Goal: Task Accomplishment & Management: Manage account settings

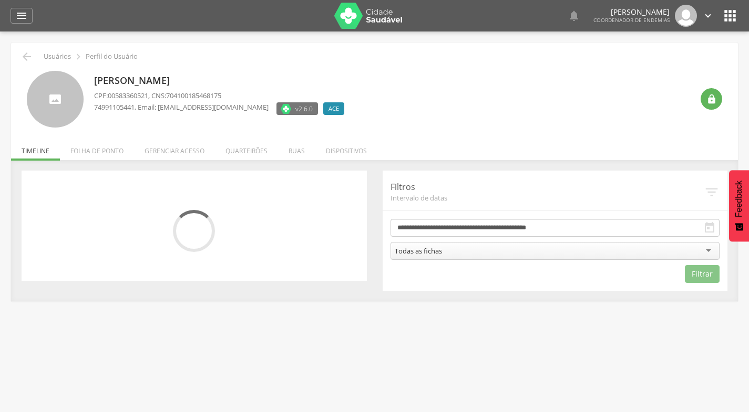
click at [245, 148] on li "Quarteirões" at bounding box center [246, 148] width 63 height 25
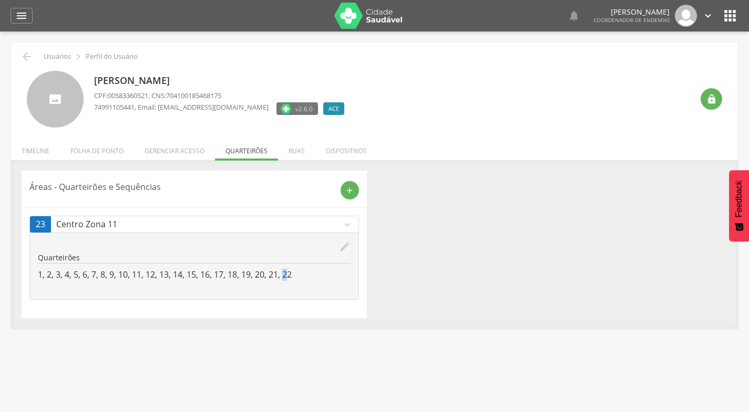
click at [288, 275] on p "1, 2, 3, 4, 5, 6, 7, 8, 9, 10, 11, 12, 13, 14, 15, 16, 17, 18, 19, 20, 21, 22" at bounding box center [194, 275] width 313 height 12
click at [272, 180] on header "Áreas - Quarteirões e Sequências add" at bounding box center [193, 189] width 329 height 21
click at [168, 152] on li "Gerenciar acesso" at bounding box center [174, 148] width 81 height 25
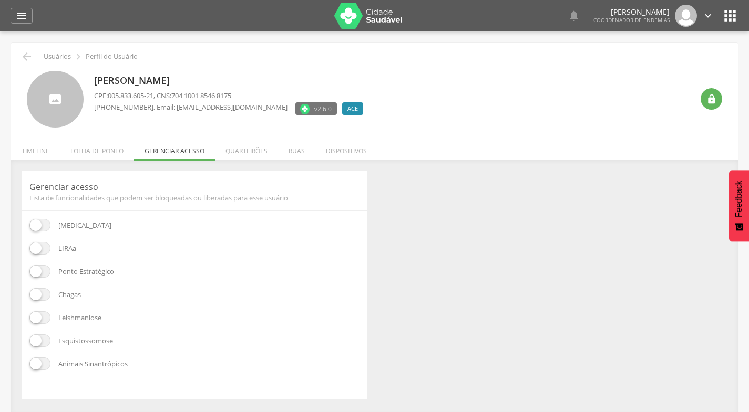
click at [92, 151] on li "Folha de ponto" at bounding box center [97, 148] width 74 height 25
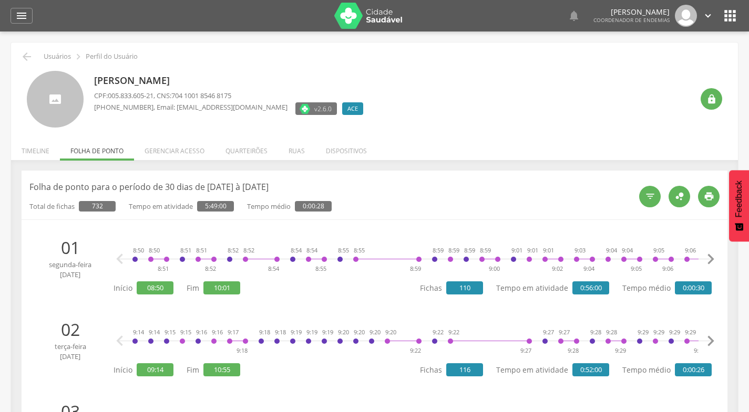
click at [249, 148] on li "Quarteirões" at bounding box center [246, 148] width 63 height 25
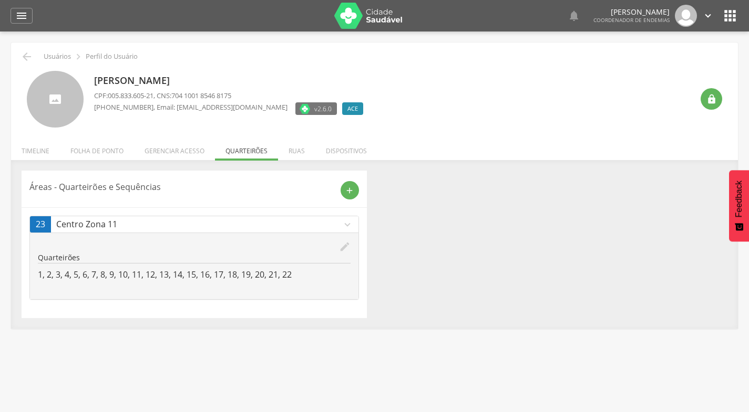
click at [297, 149] on li "Ruas" at bounding box center [296, 148] width 37 height 25
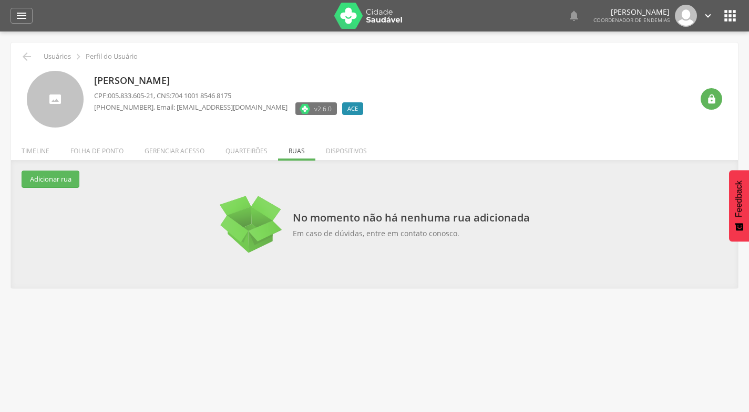
click at [187, 149] on li "Gerenciar acesso" at bounding box center [174, 148] width 81 height 25
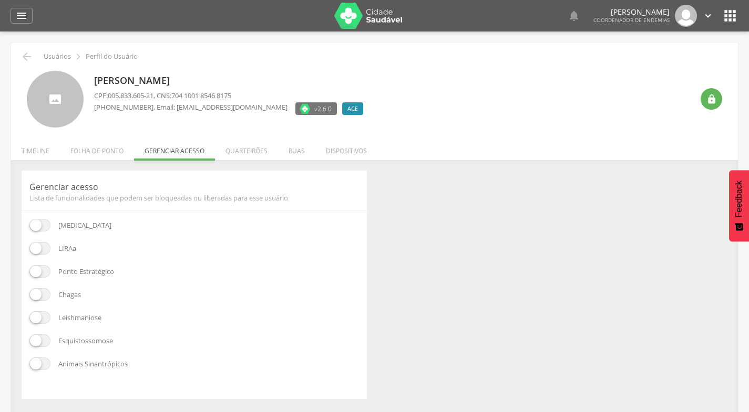
click at [96, 149] on li "Folha de ponto" at bounding box center [97, 148] width 74 height 25
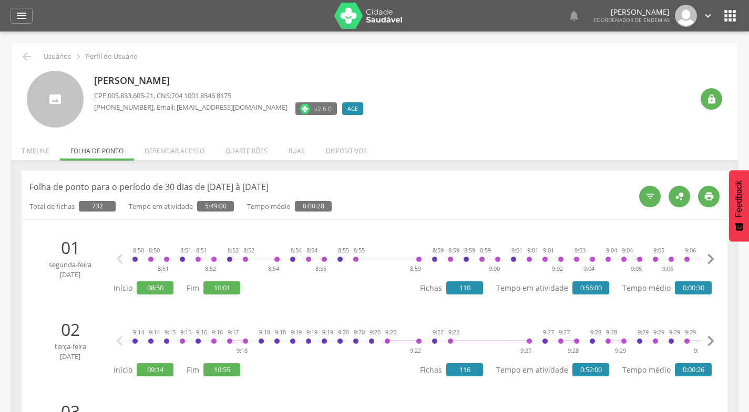
click at [245, 144] on li "Quarteirões" at bounding box center [246, 148] width 63 height 25
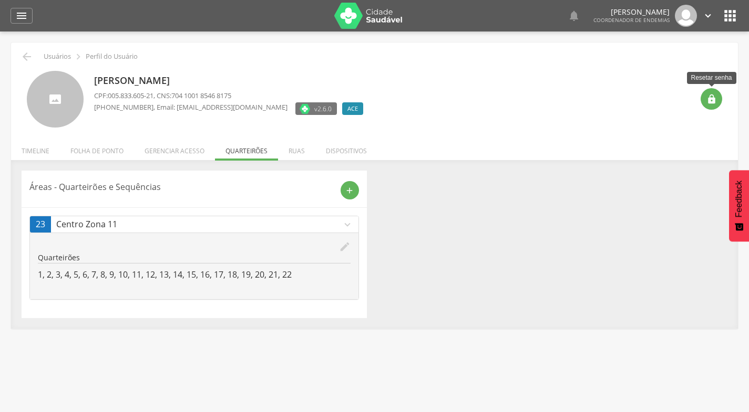
click at [706, 98] on icon "" at bounding box center [711, 99] width 11 height 11
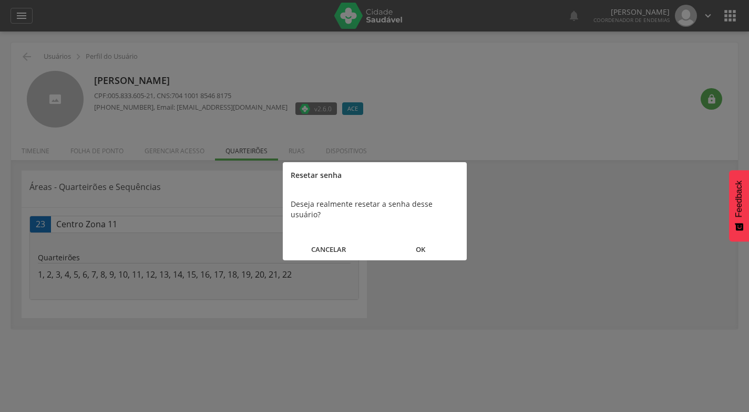
click at [560, 92] on div at bounding box center [374, 206] width 749 height 412
click at [329, 239] on button "CANCELAR" at bounding box center [329, 249] width 92 height 23
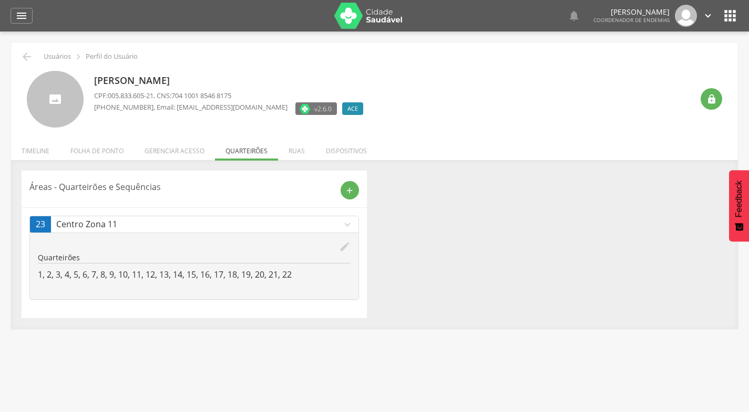
click at [24, 16] on icon "" at bounding box center [21, 15] width 13 height 13
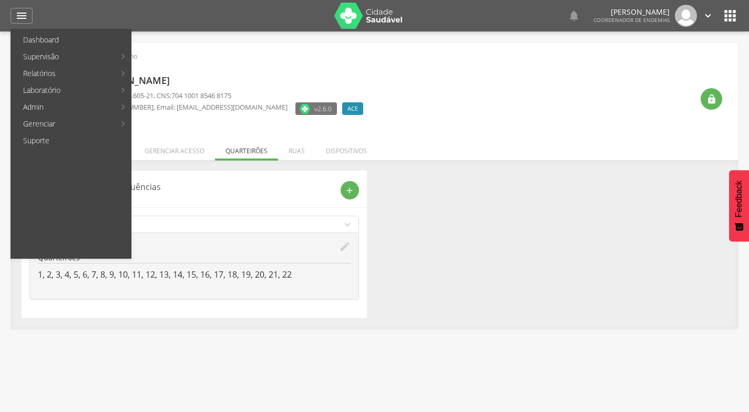
click at [204, 103] on link "Acompanhamento PNCD" at bounding box center [192, 107] width 118 height 17
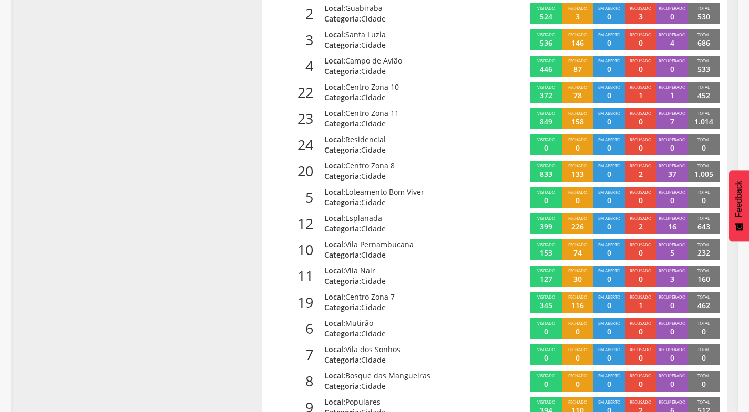
scroll to position [315, 0]
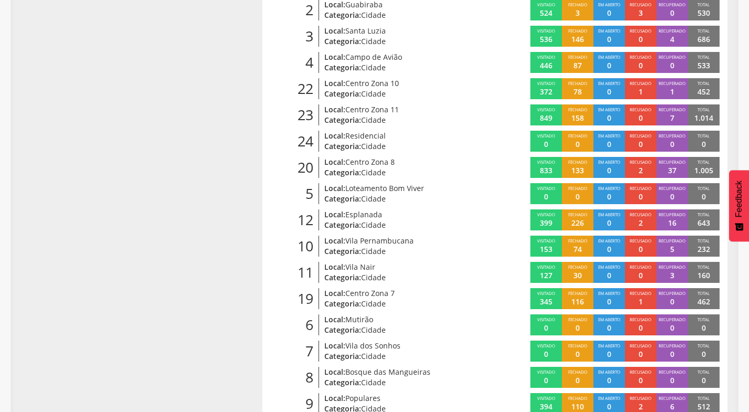
click at [380, 108] on span "Centro Zona 11" at bounding box center [372, 110] width 54 height 10
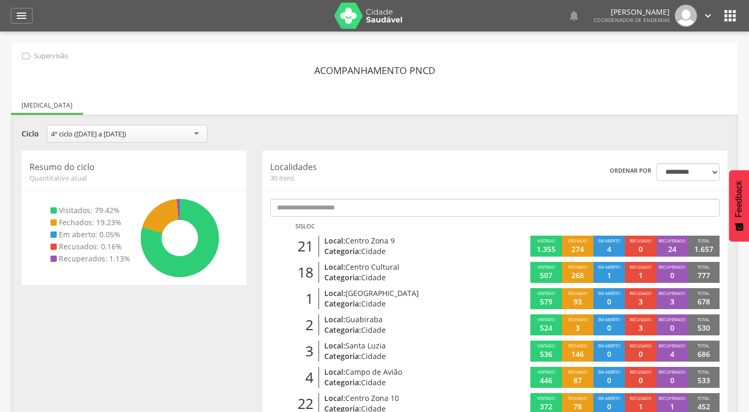
click at [22, 13] on icon "" at bounding box center [21, 15] width 13 height 13
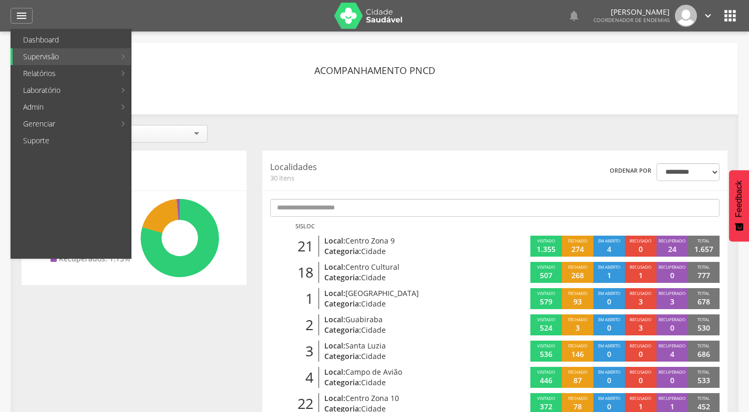
click at [183, 137] on link "Reconhecimento geográfico" at bounding box center [203, 140] width 141 height 17
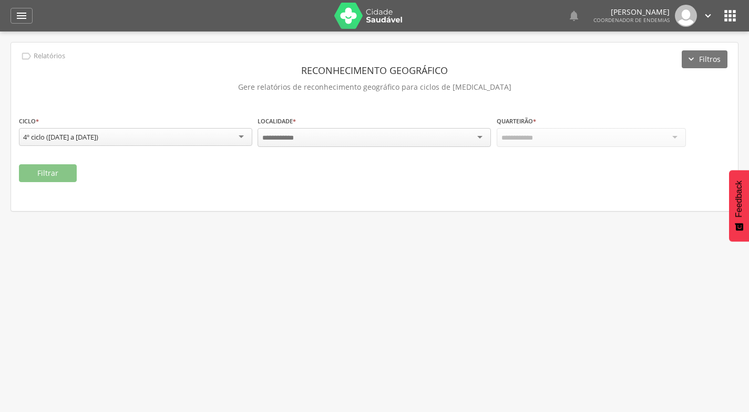
click at [476, 136] on div at bounding box center [373, 137] width 233 height 19
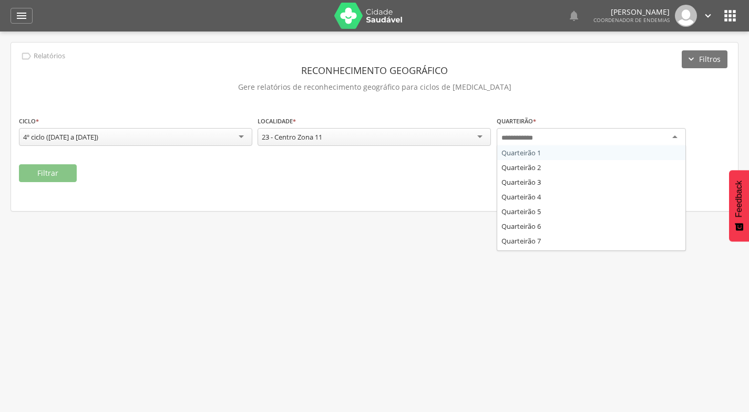
click at [674, 138] on div at bounding box center [590, 137] width 189 height 19
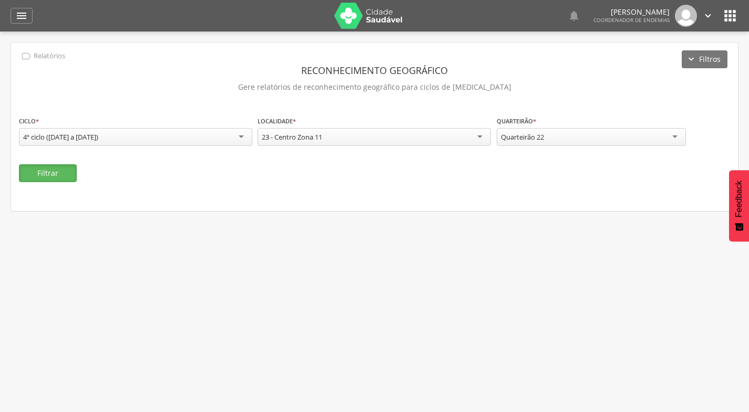
click at [53, 174] on button "Filtrar" at bounding box center [48, 173] width 58 height 18
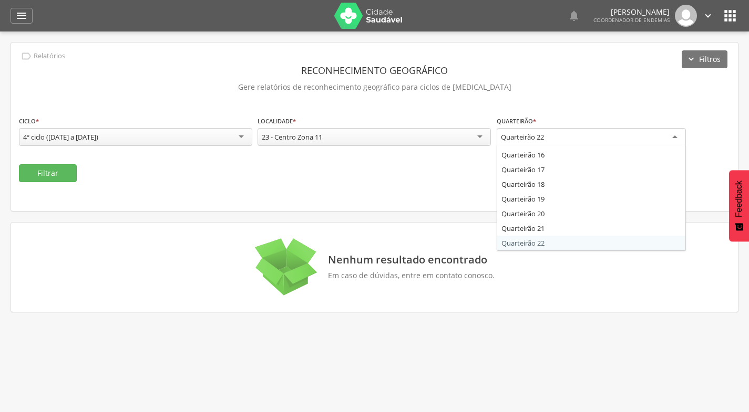
click at [674, 137] on div "Quarteirão 22" at bounding box center [590, 137] width 189 height 19
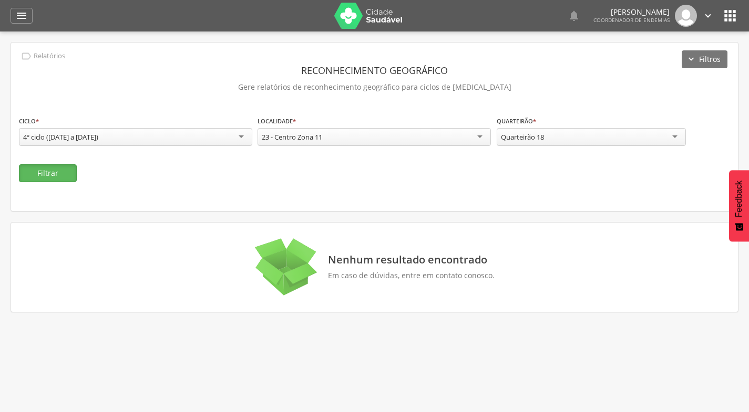
click at [63, 172] on button "Filtrar" at bounding box center [48, 173] width 58 height 18
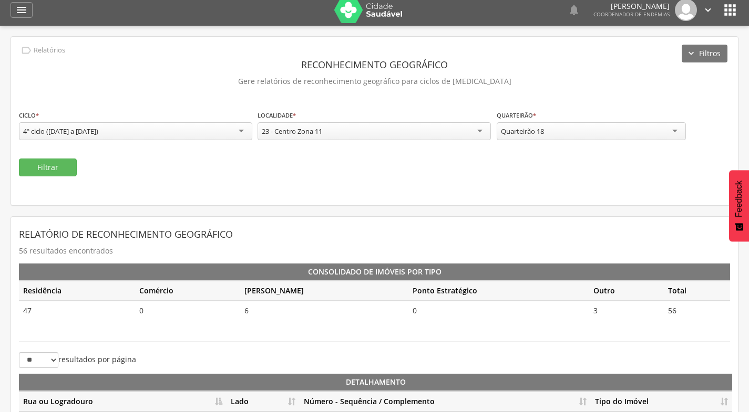
scroll to position [0, 0]
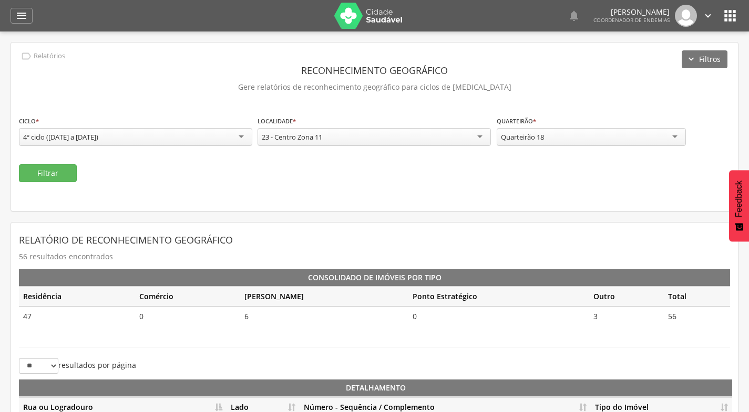
click at [20, 17] on icon "" at bounding box center [21, 15] width 13 height 13
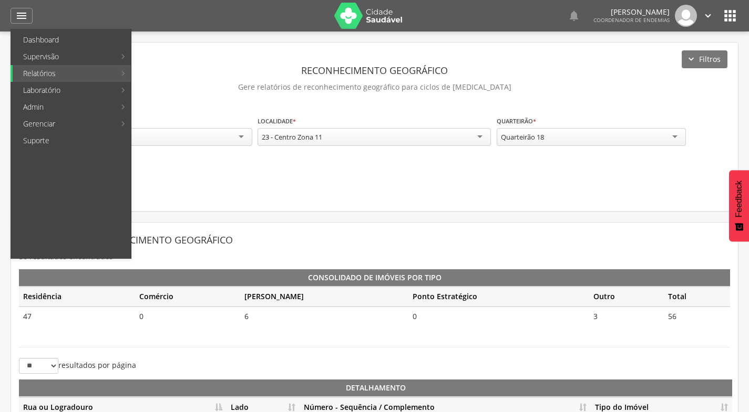
click at [53, 108] on link "Admin" at bounding box center [64, 107] width 102 height 17
click at [181, 37] on link "Mapeamento de quadras" at bounding box center [192, 40] width 118 height 17
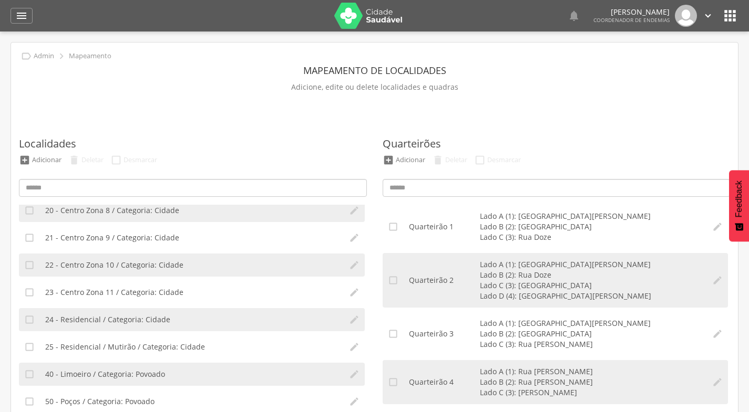
scroll to position [525, 0]
click at [111, 292] on span "23 - Centro Zona 11 / Categoria: Cidade" at bounding box center [114, 292] width 138 height 11
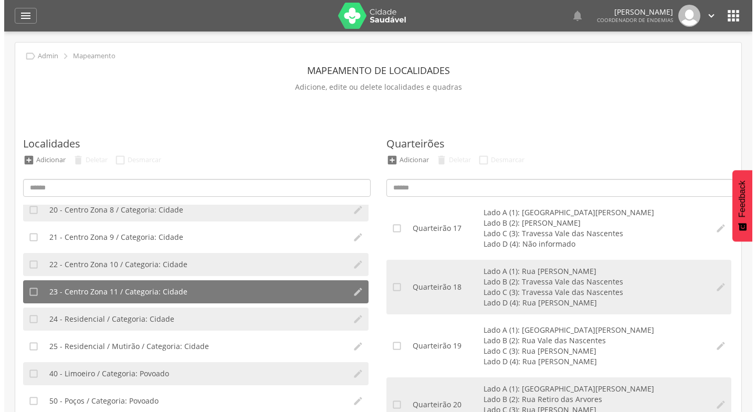
scroll to position [998, 0]
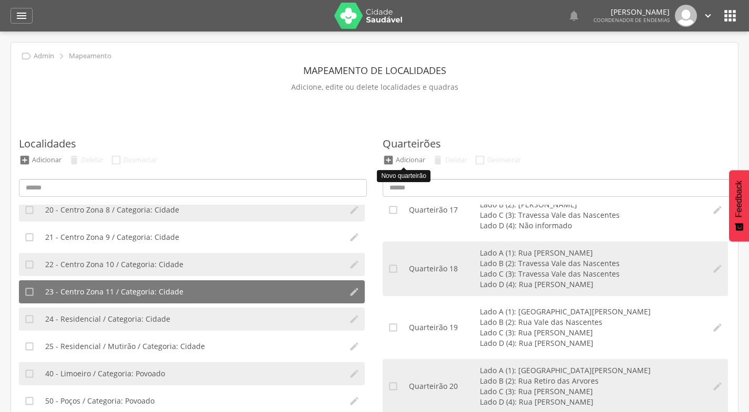
click at [406, 163] on div "Adicionar" at bounding box center [410, 159] width 29 height 9
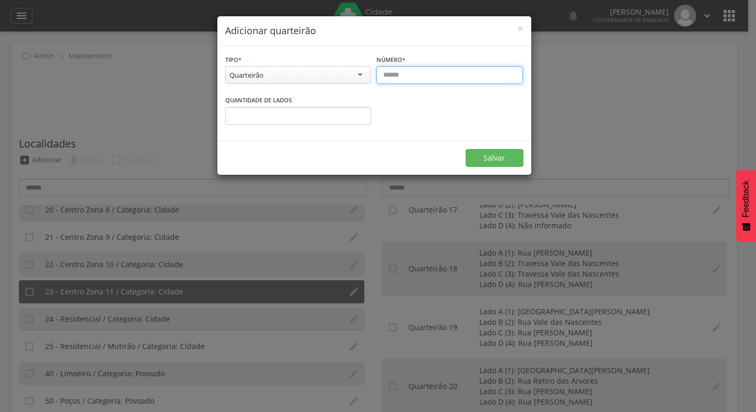
click at [403, 78] on input "text" at bounding box center [450, 75] width 147 height 18
click at [392, 75] on input "***" at bounding box center [450, 75] width 147 height 18
drag, startPoint x: 429, startPoint y: 81, endPoint x: 521, endPoint y: 28, distance: 106.9
click at [521, 28] on span "×" at bounding box center [520, 28] width 6 height 15
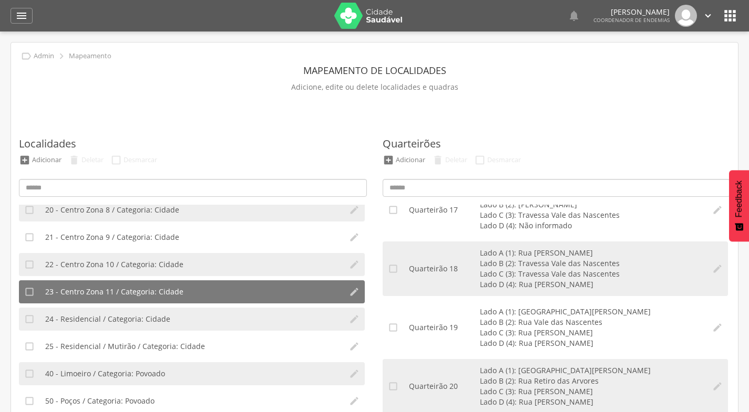
click at [496, 328] on li "Lado C (3): Rua Olavo Bilac" at bounding box center [591, 333] width 222 height 11
click at [712, 326] on icon "" at bounding box center [717, 328] width 11 height 11
type input "**"
type input "*"
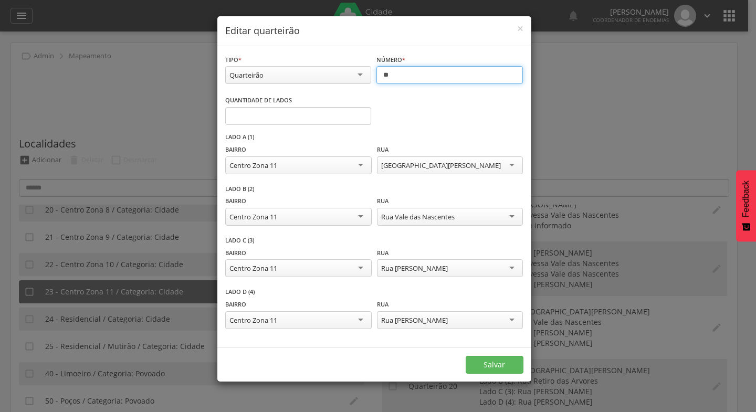
click at [407, 77] on input "**" at bounding box center [450, 75] width 147 height 18
type input "*"
click at [503, 364] on button "Salvar" at bounding box center [495, 365] width 58 height 18
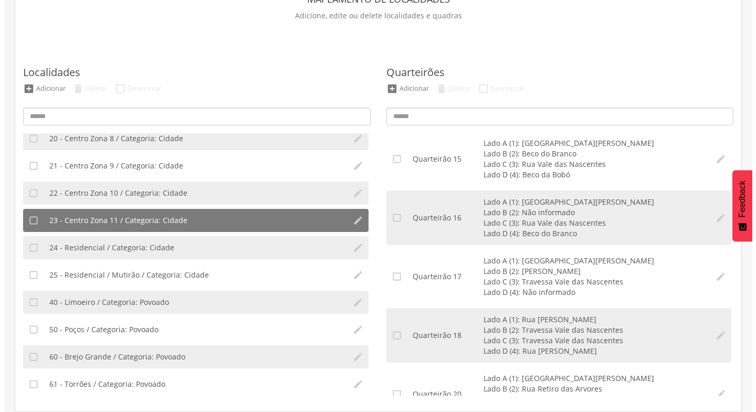
scroll to position [854, 0]
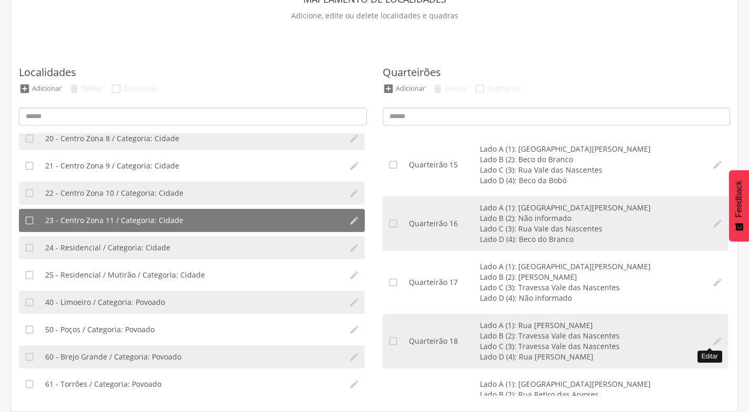
click at [712, 340] on icon "" at bounding box center [717, 341] width 11 height 11
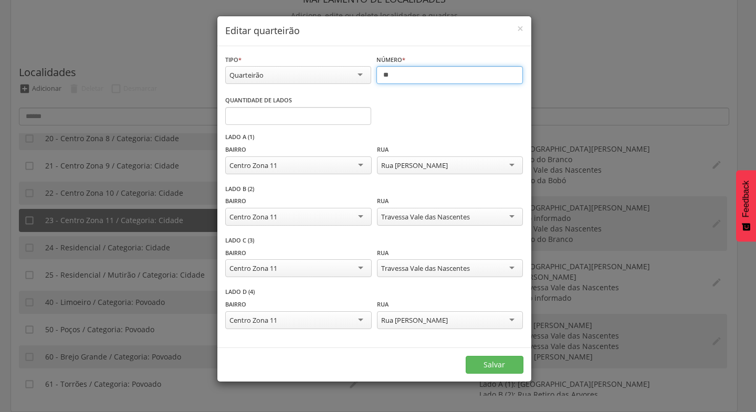
click at [402, 78] on input "**" at bounding box center [450, 75] width 147 height 18
click at [502, 361] on button "Salvar" at bounding box center [495, 365] width 58 height 18
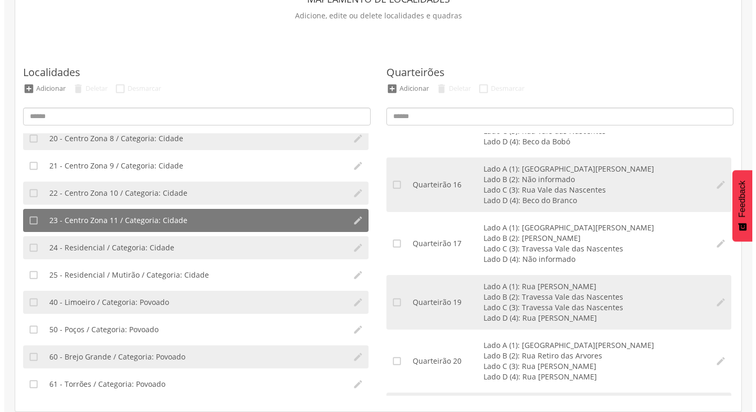
scroll to position [946, 0]
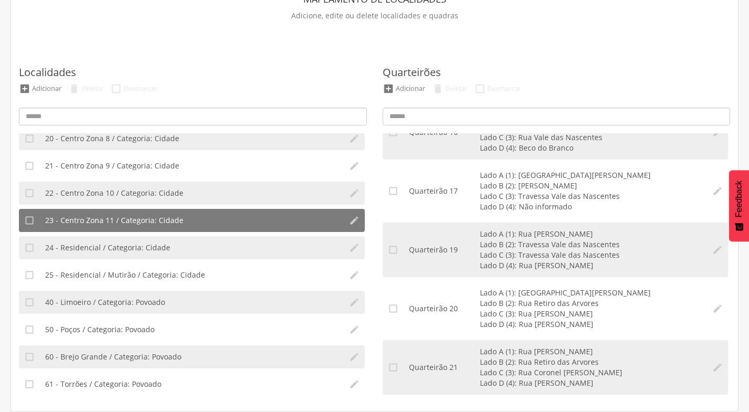
click at [455, 309] on div "Quarteirão 20" at bounding box center [444, 309] width 71 height 11
click at [712, 309] on icon "" at bounding box center [717, 309] width 11 height 11
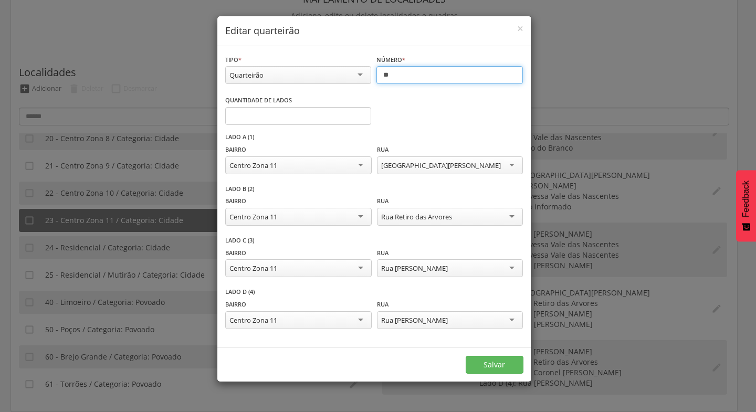
click at [397, 76] on input "**" at bounding box center [450, 75] width 147 height 18
click at [506, 363] on button "Salvar" at bounding box center [495, 365] width 58 height 18
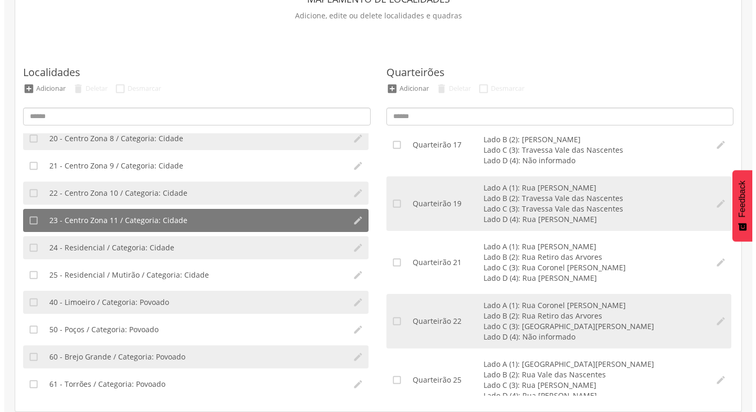
scroll to position [966, 0]
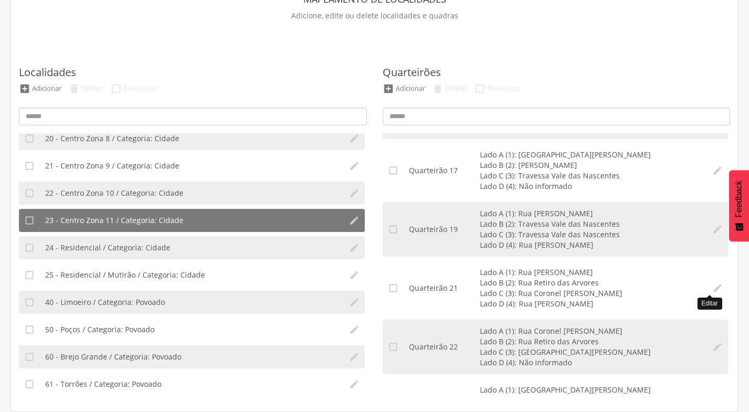
click at [712, 286] on icon "" at bounding box center [717, 288] width 11 height 11
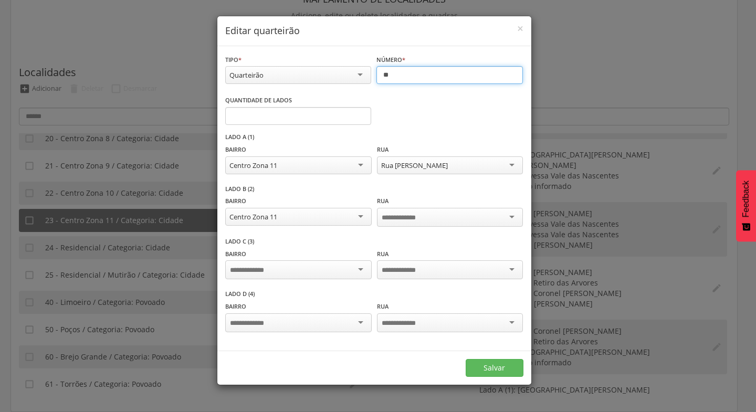
click at [402, 74] on input "**" at bounding box center [450, 75] width 147 height 18
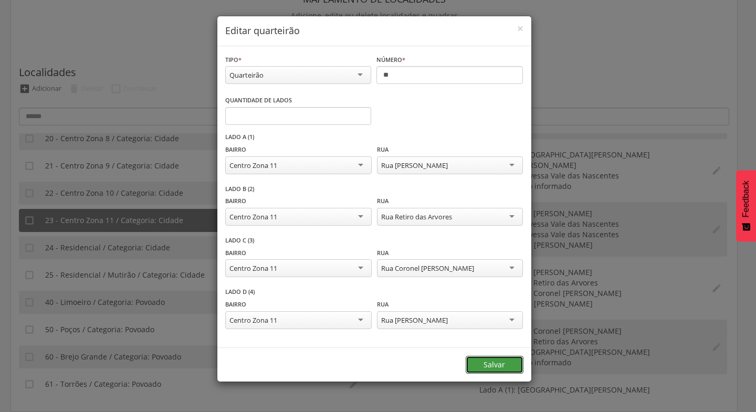
click at [503, 358] on button "Salvar" at bounding box center [495, 365] width 58 height 18
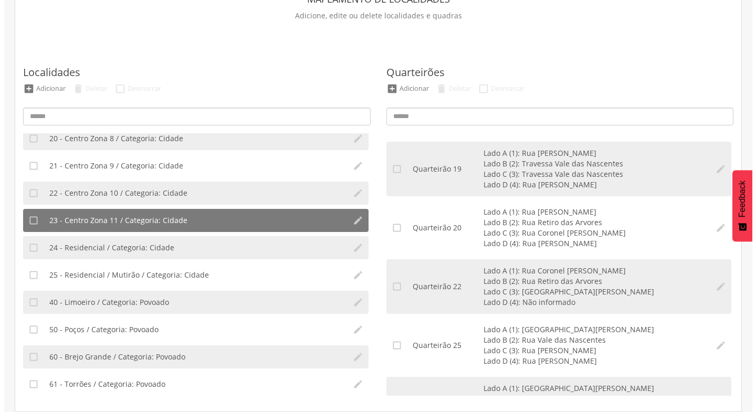
scroll to position [1038, 0]
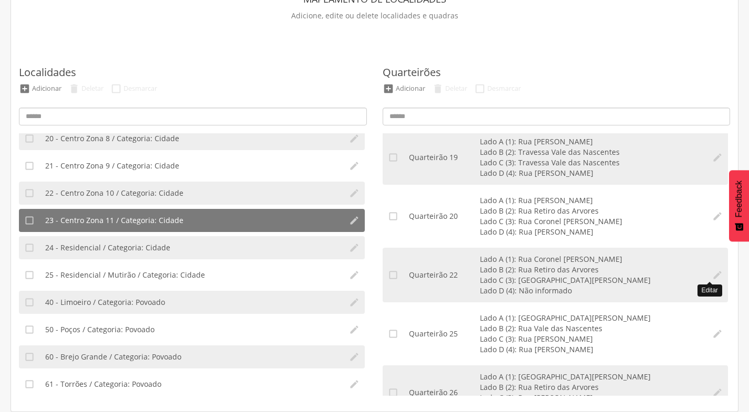
click at [712, 274] on icon "" at bounding box center [717, 275] width 11 height 11
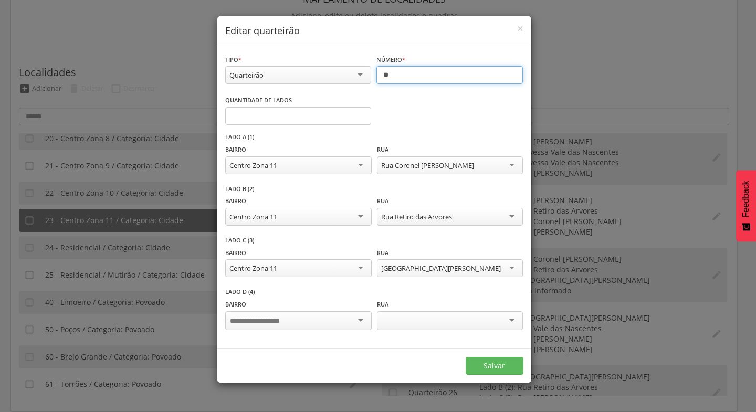
click at [406, 74] on input "**" at bounding box center [450, 75] width 147 height 18
type input "**"
click at [489, 361] on button "Salvar" at bounding box center [495, 366] width 58 height 18
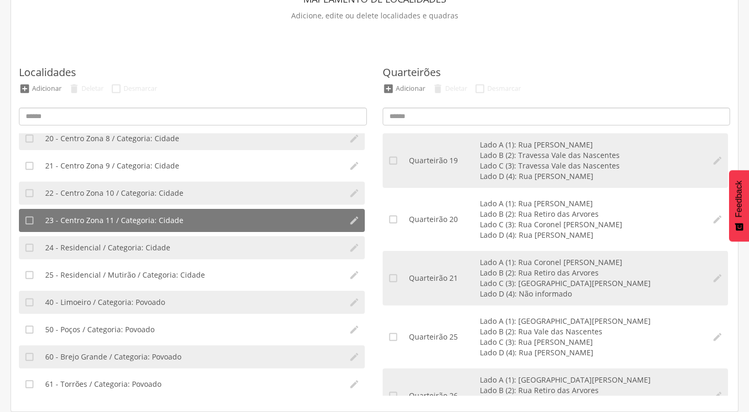
scroll to position [1049, 0]
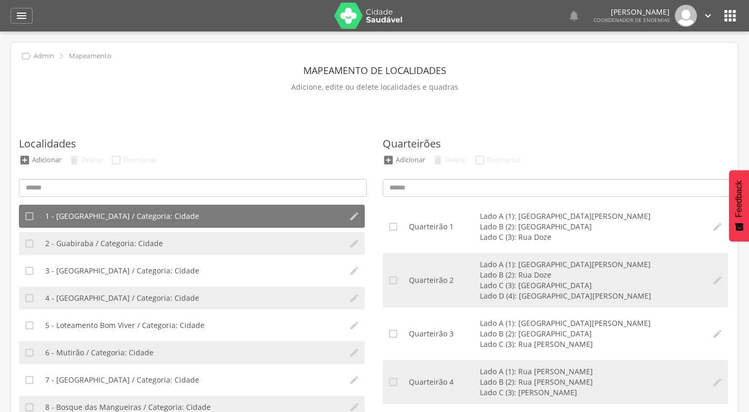
click at [727, 15] on icon "" at bounding box center [729, 15] width 17 height 17
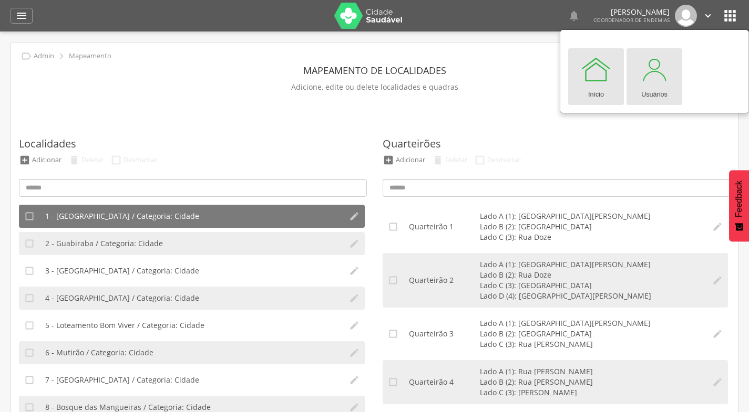
click at [657, 79] on div at bounding box center [654, 70] width 32 height 32
